Goal: Transaction & Acquisition: Purchase product/service

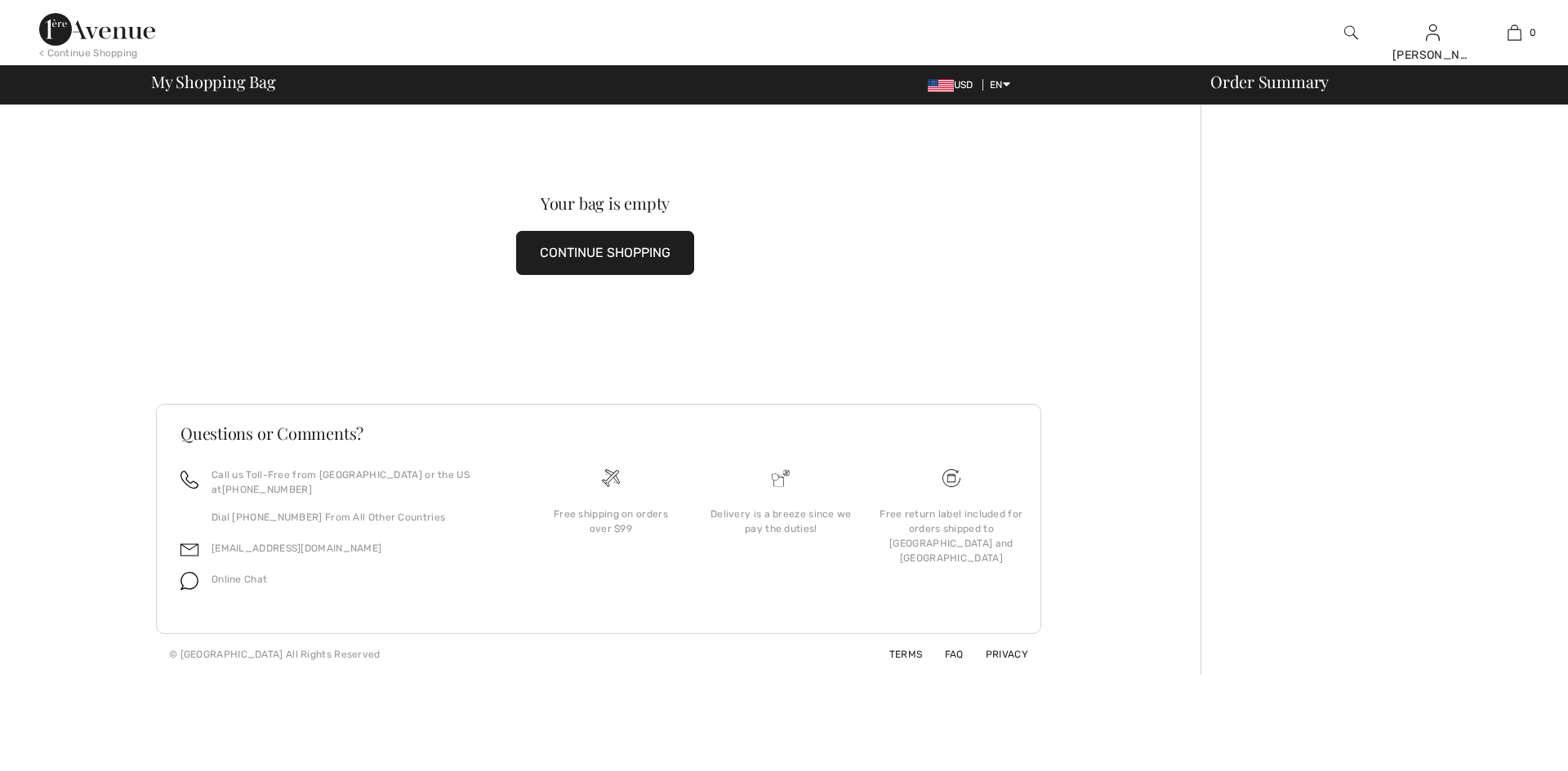
click at [645, 255] on button "CONTINUE SHOPPING" at bounding box center [605, 253] width 178 height 44
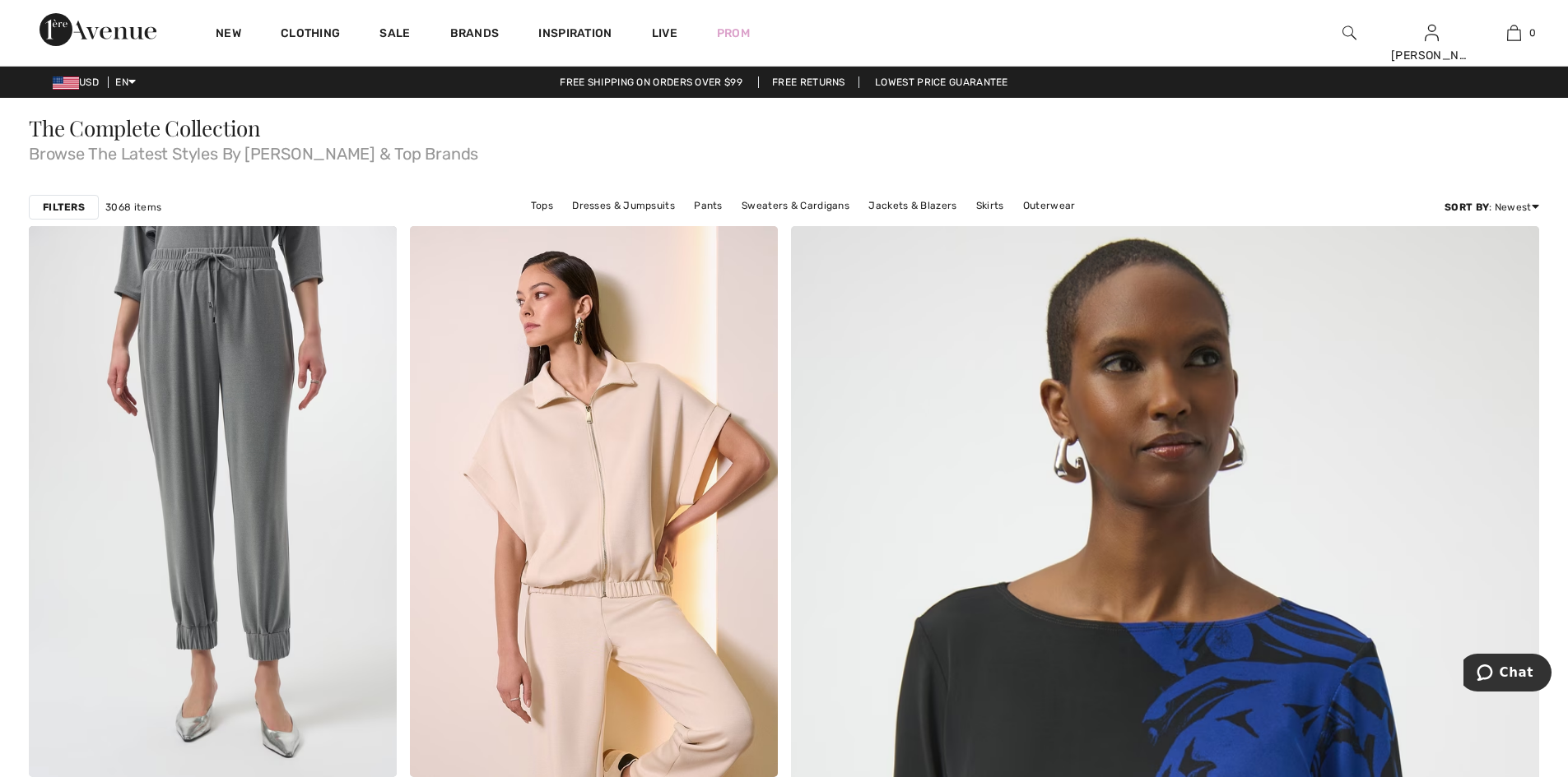
click at [64, 214] on strong "Filters" at bounding box center [63, 207] width 42 height 15
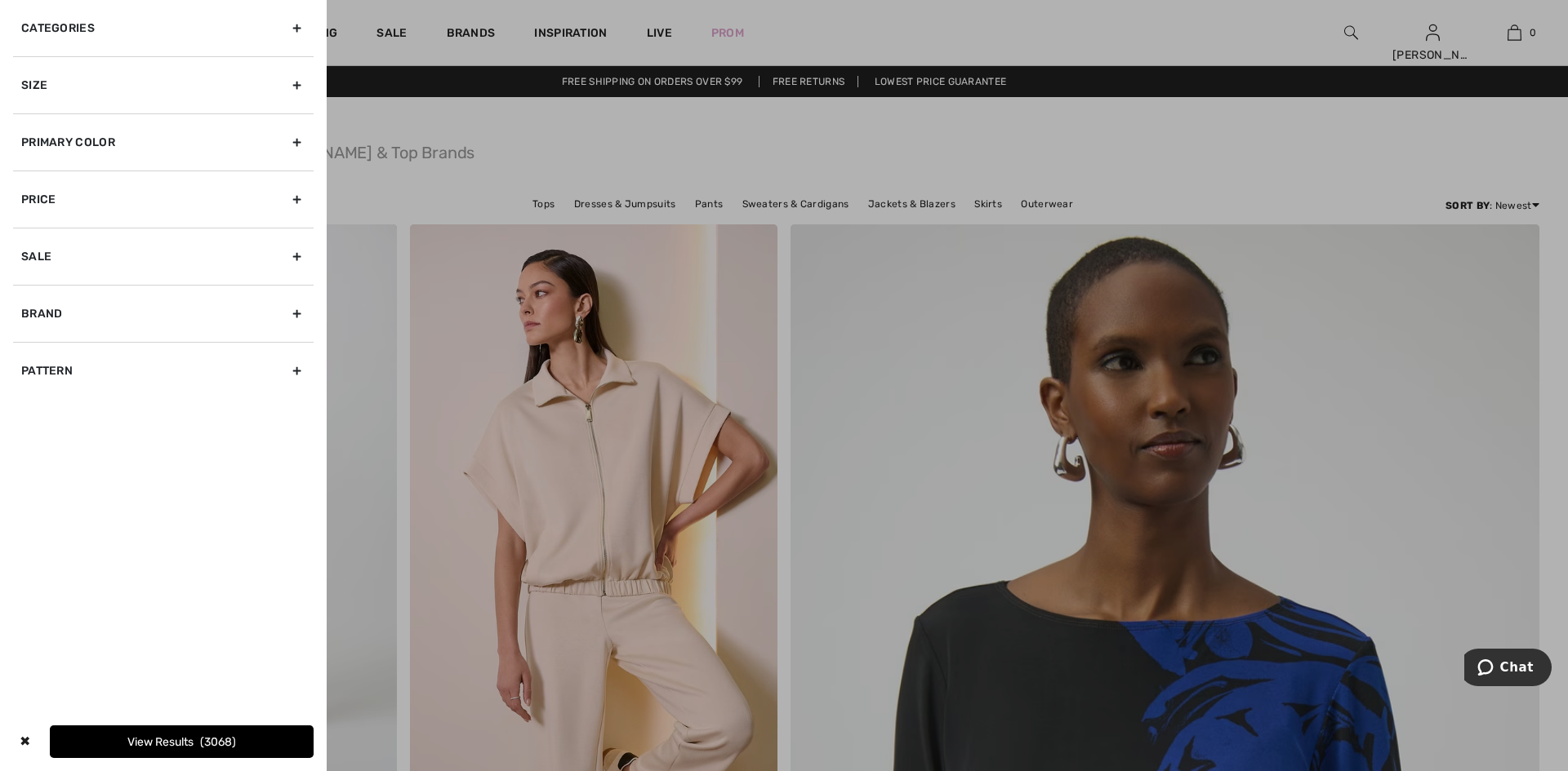
click at [60, 342] on div "Brand" at bounding box center [164, 313] width 301 height 57
click at [33, 342] on div "Brand" at bounding box center [164, 313] width 301 height 57
click at [161, 342] on div "Brand" at bounding box center [164, 313] width 301 height 57
click at [30, 356] on input"] "[PERSON_NAME]" at bounding box center [27, 350] width 12 height 12
checkbox input"] "true"
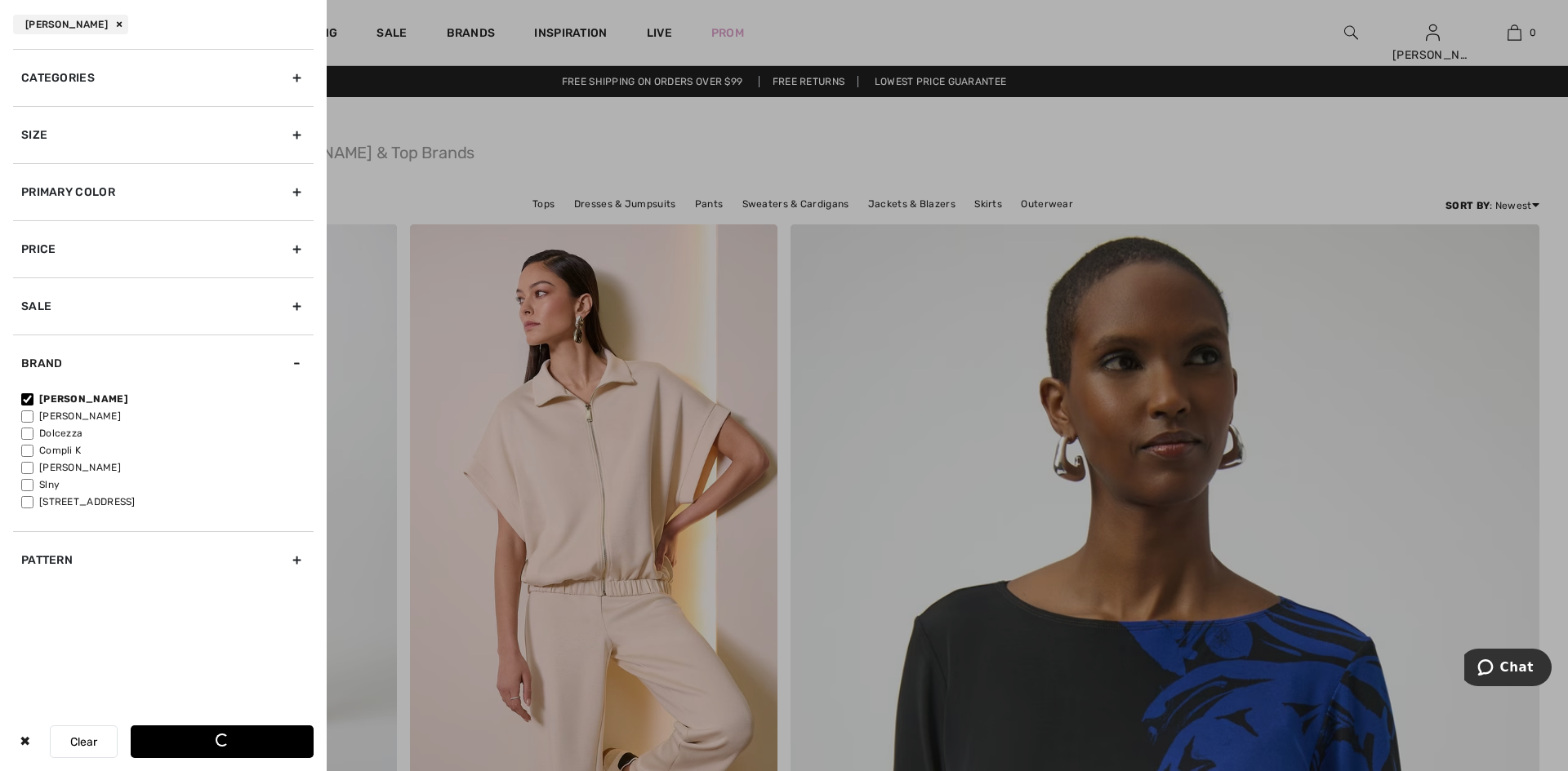
click at [287, 221] on div "Primary Color" at bounding box center [164, 192] width 301 height 57
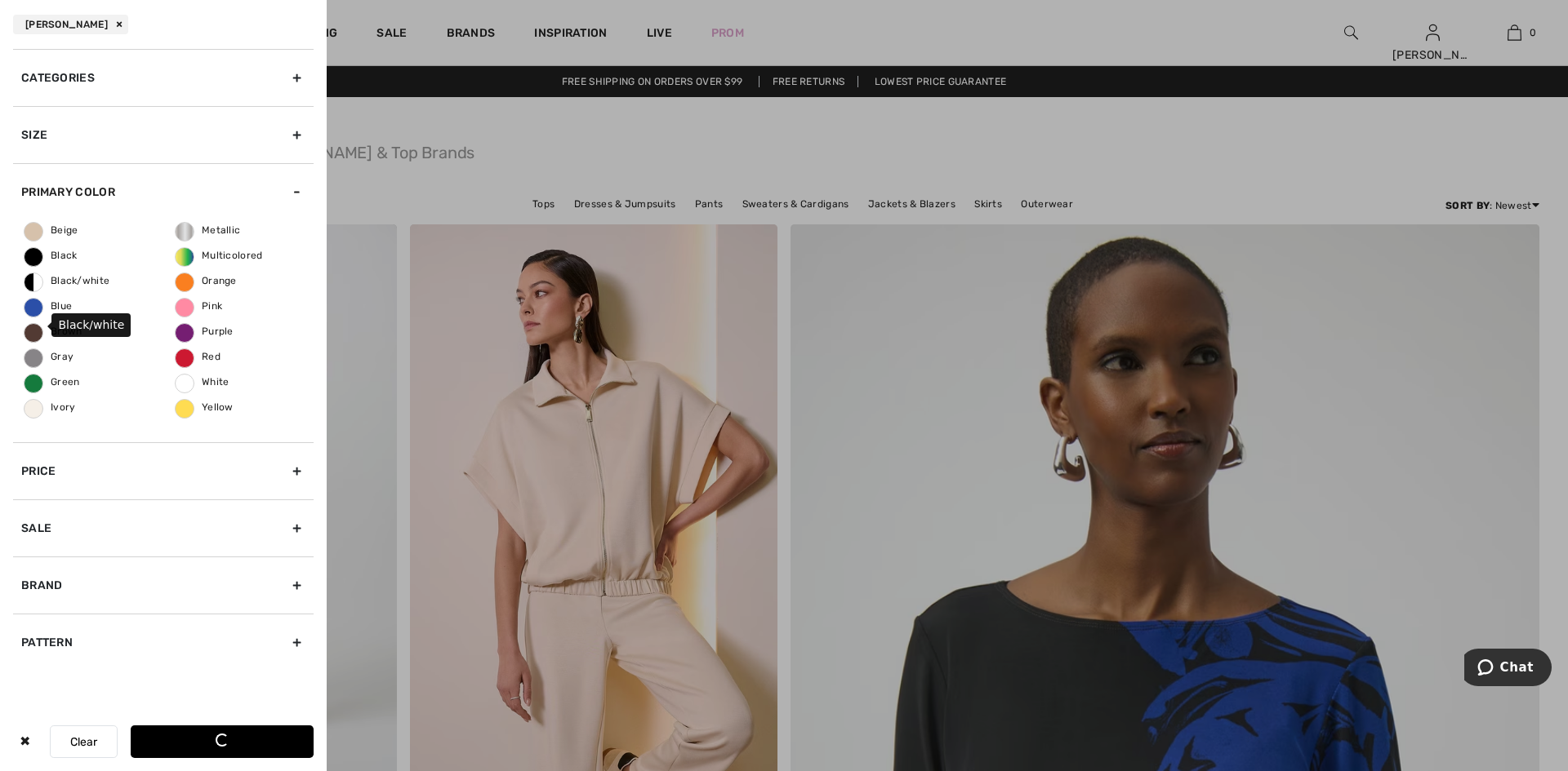
click at [40, 287] on span "Black/white" at bounding box center [67, 280] width 85 height 11
click at [0, 0] on input "Black/white" at bounding box center [0, 0] width 0 height 0
